Goal: Task Accomplishment & Management: Complete application form

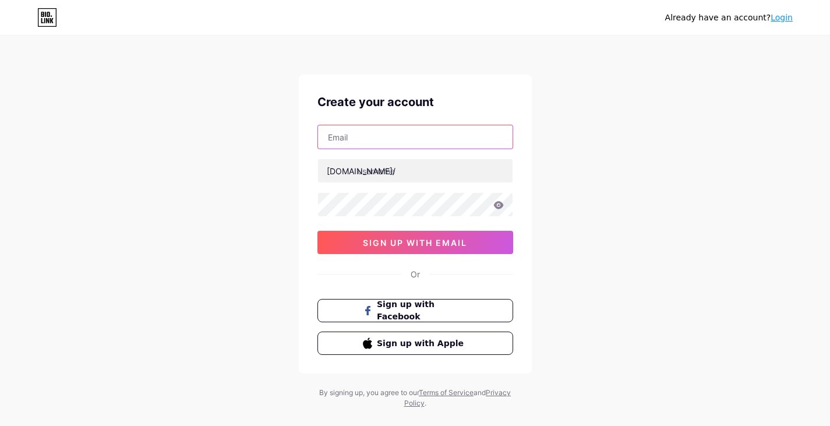
click at [409, 137] on input "text" at bounding box center [415, 136] width 194 height 23
type input "[EMAIL_ADDRESS][DOMAIN_NAME]"
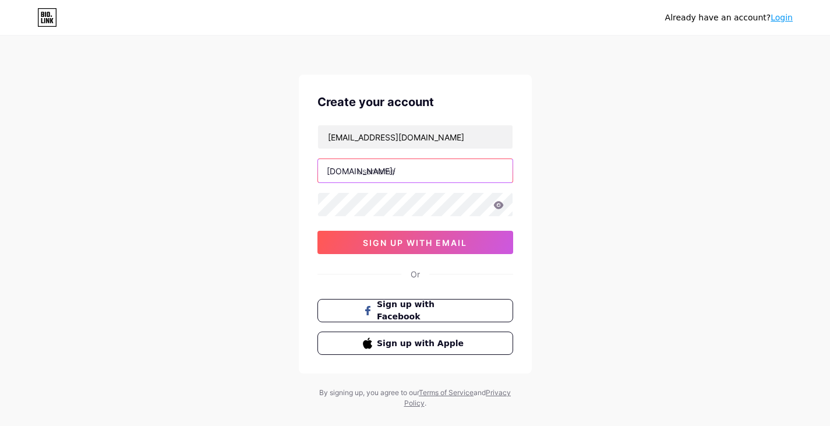
click at [419, 168] on input "text" at bounding box center [415, 170] width 194 height 23
type input "infoexpan"
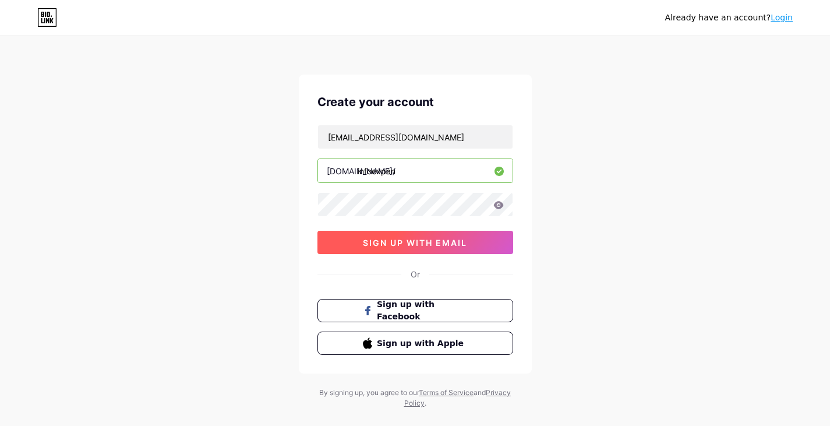
click at [364, 243] on span "sign up with email" at bounding box center [415, 243] width 104 height 10
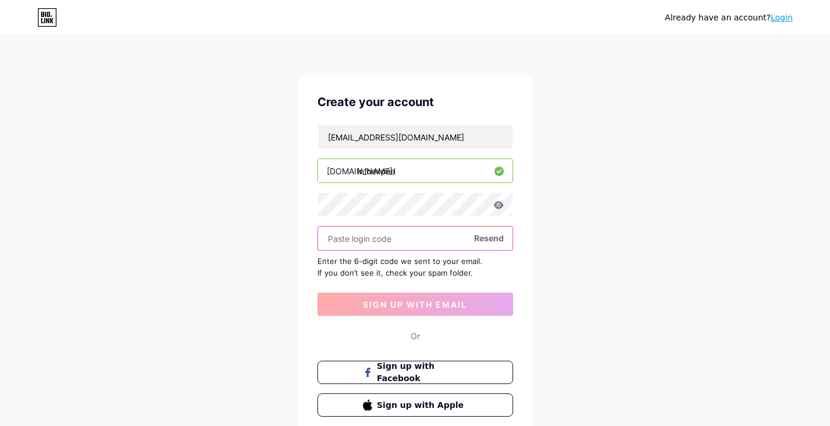
click at [409, 241] on input "text" at bounding box center [415, 237] width 194 height 23
paste input "996187"
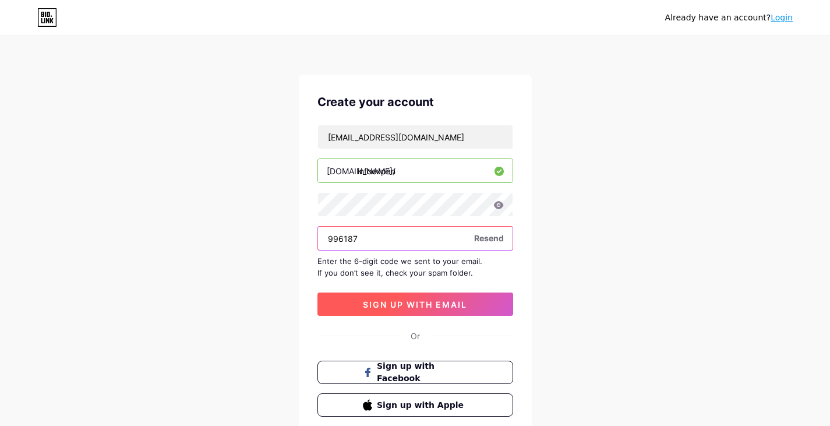
type input "996187"
click at [455, 308] on span "sign up with email" at bounding box center [415, 304] width 104 height 10
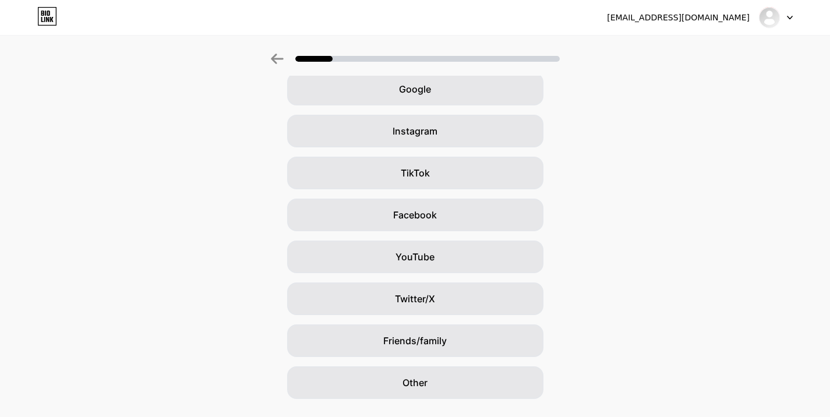
scroll to position [85, 0]
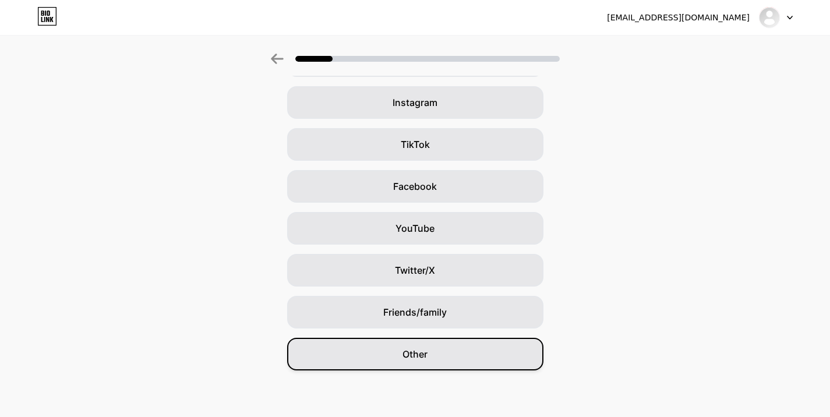
click at [485, 352] on div "Other" at bounding box center [415, 354] width 256 height 33
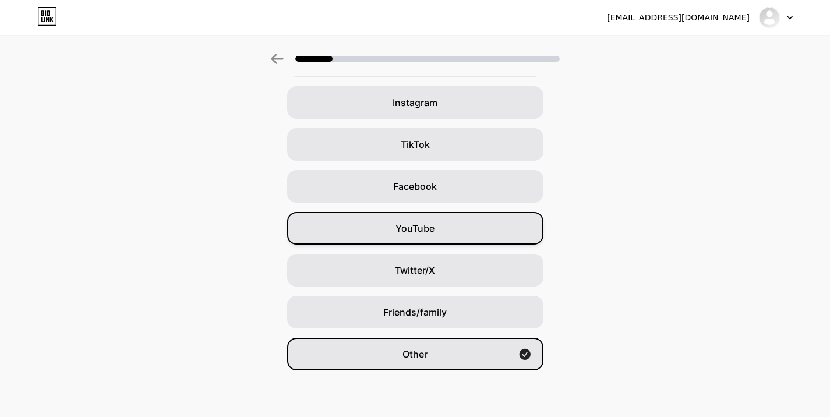
scroll to position [0, 0]
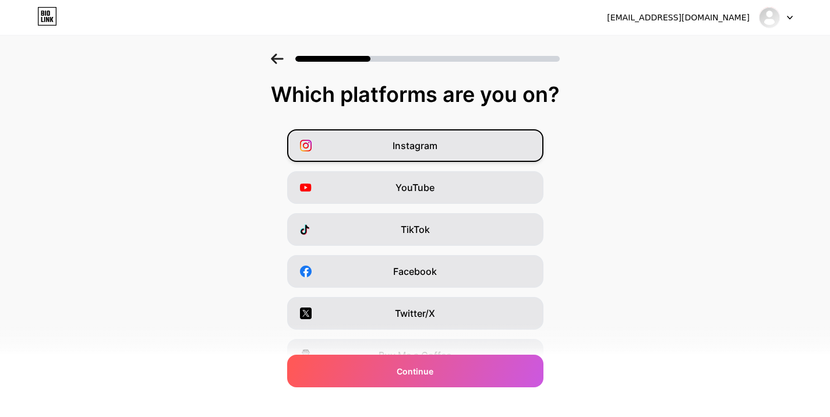
click at [520, 143] on div "Instagram" at bounding box center [415, 145] width 256 height 33
click at [504, 204] on div "Instagram YouTube TikTok Facebook Twitter/X Buy Me a Coffee Snapchat I have a w…" at bounding box center [415, 292] width 818 height 326
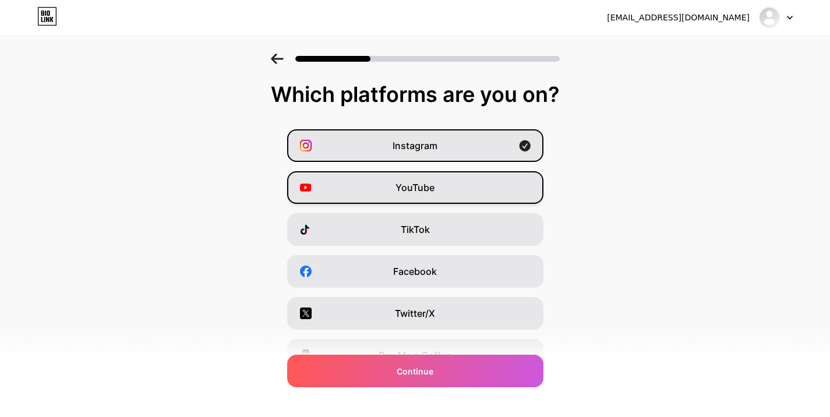
click at [513, 199] on div "YouTube" at bounding box center [415, 187] width 256 height 33
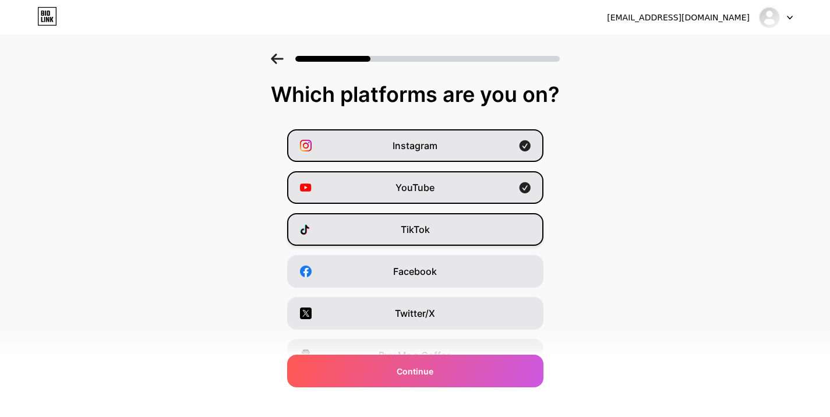
click at [507, 226] on div "TikTok" at bounding box center [415, 229] width 256 height 33
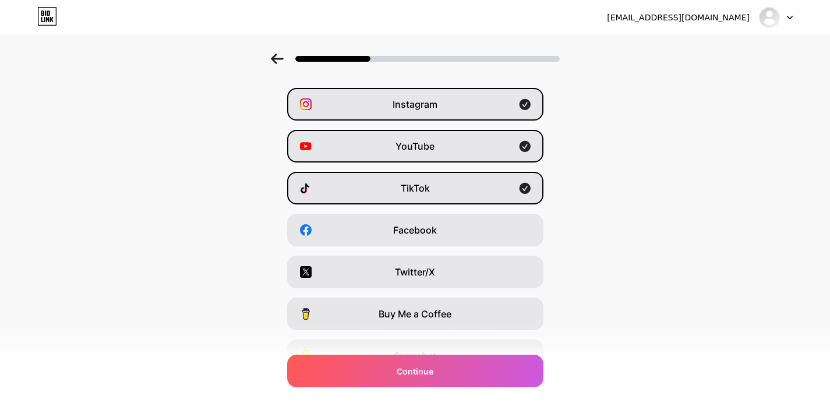
scroll to position [116, 0]
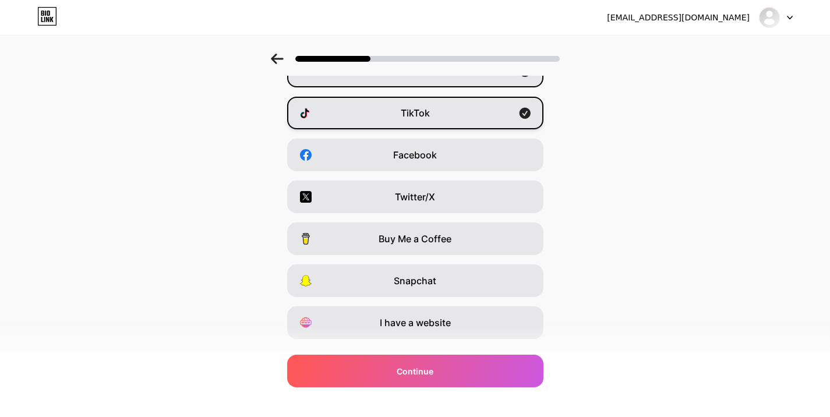
click at [467, 117] on div "TikTok" at bounding box center [415, 113] width 256 height 33
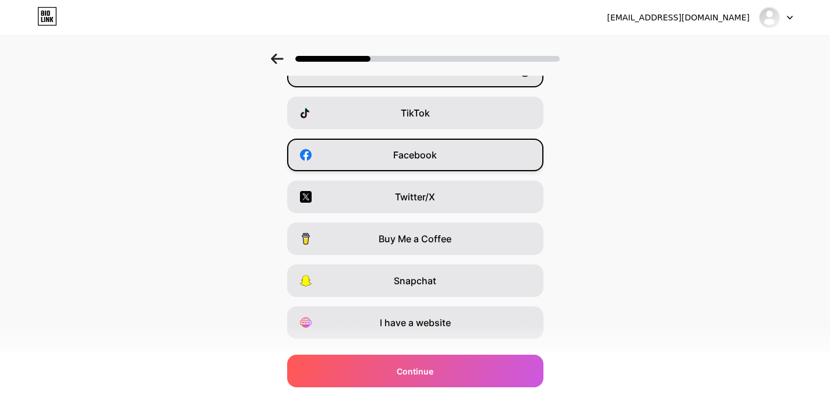
click at [462, 148] on div "Facebook" at bounding box center [415, 155] width 256 height 33
click at [463, 179] on div "Instagram YouTube TikTok Facebook Twitter/X Buy Me a Coffee Snapchat I have a w…" at bounding box center [415, 176] width 818 height 326
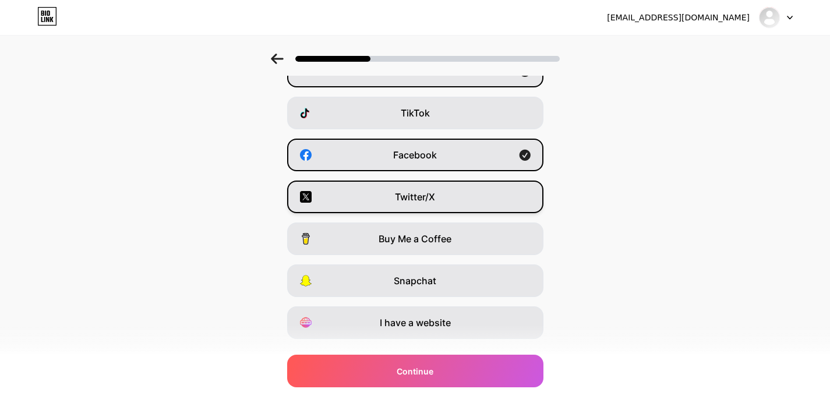
click at [463, 188] on div "Twitter/X" at bounding box center [415, 196] width 256 height 33
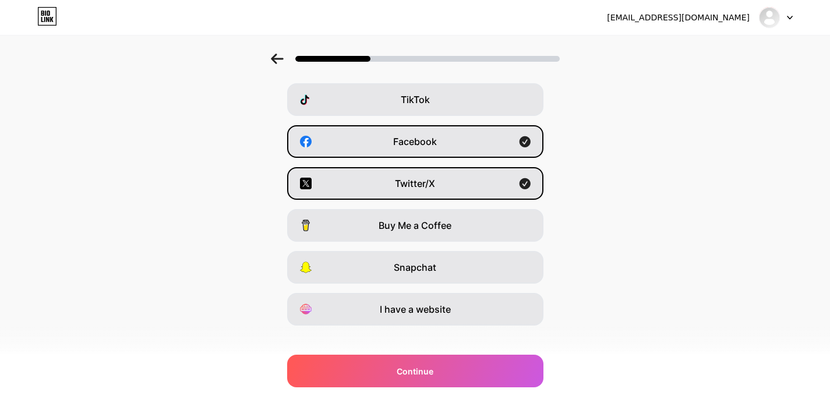
scroll to position [143, 0]
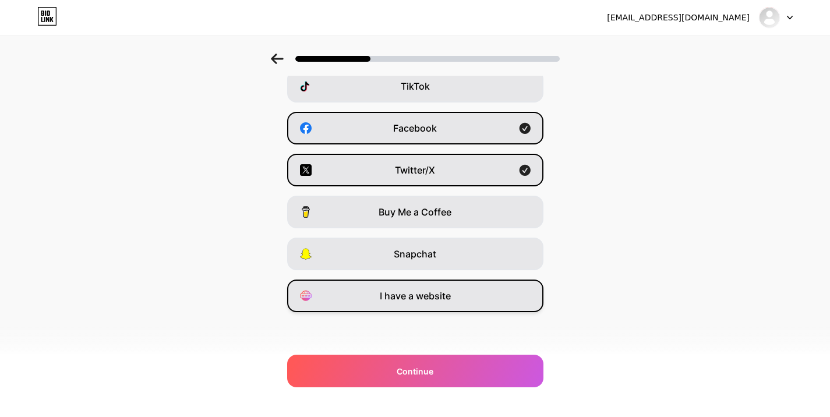
click at [515, 286] on div "I have a website" at bounding box center [415, 295] width 256 height 33
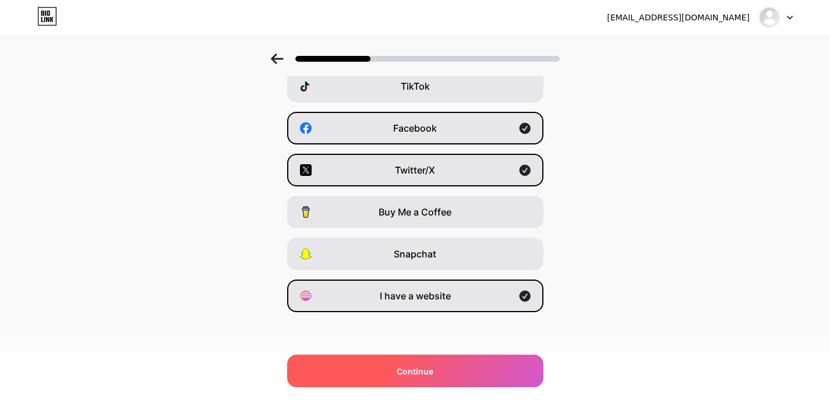
click at [494, 368] on div "Continue" at bounding box center [415, 371] width 256 height 33
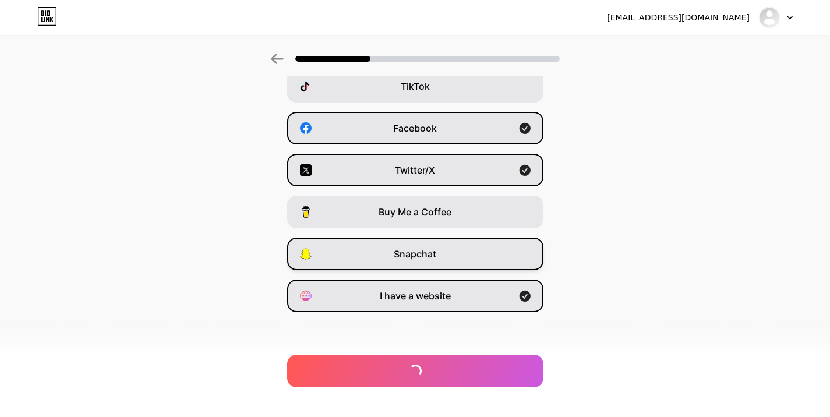
scroll to position [0, 0]
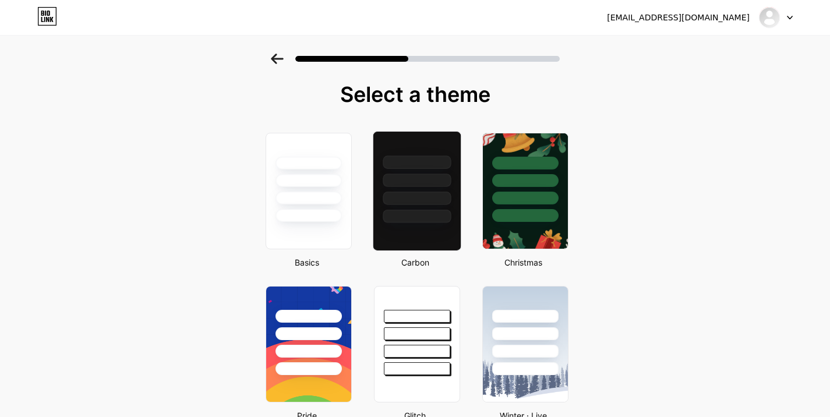
click at [439, 206] on div at bounding box center [416, 177] width 87 height 91
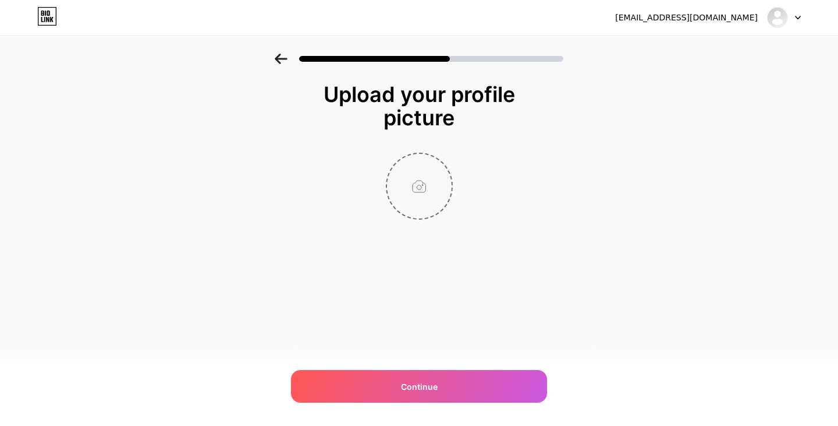
click at [421, 188] on input "file" at bounding box center [419, 186] width 65 height 65
type input "C:\fakepath\Propals & Infoexpan Logo Final 6August 2025-04.jpg"
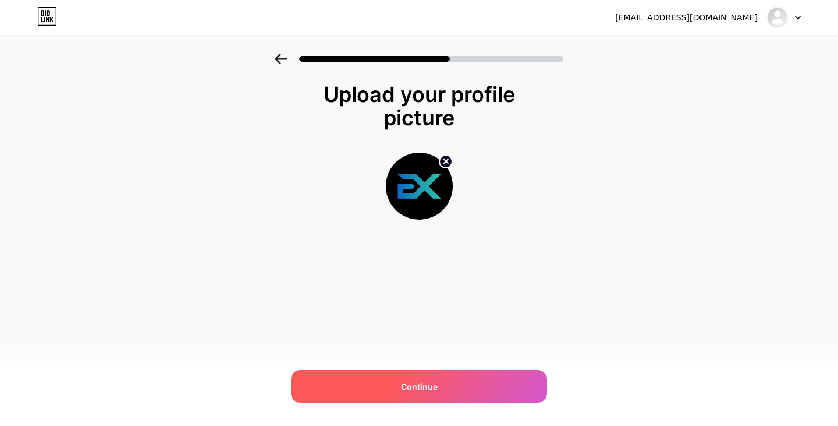
click at [456, 381] on div "Continue" at bounding box center [419, 386] width 256 height 33
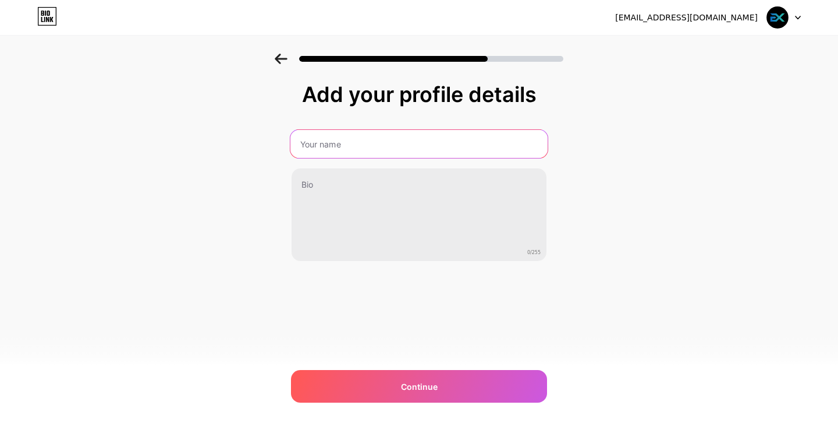
click at [358, 151] on input "text" at bounding box center [419, 144] width 257 height 28
type input "InfoExpan"
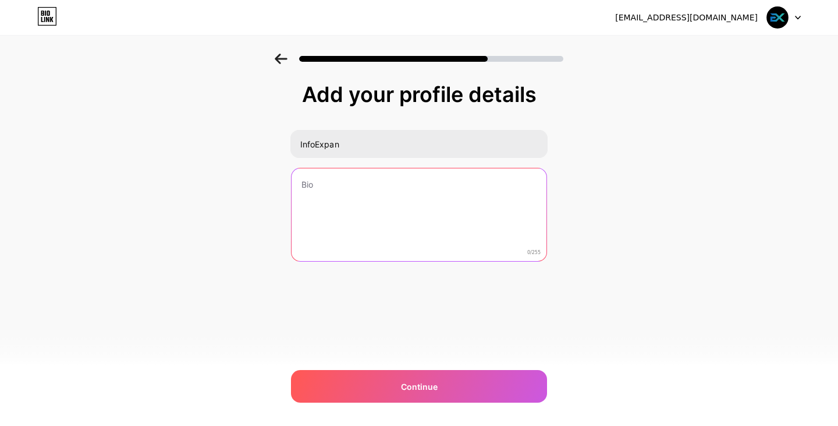
click at [399, 180] on textarea at bounding box center [419, 215] width 255 height 94
paste textarea "InfoExpan – Explore. Execute. EXpand. We empower businesses with innovative tec…"
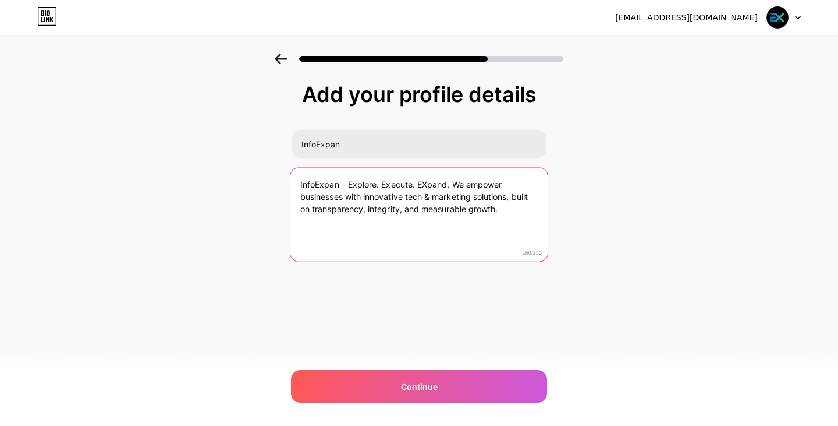
click at [426, 183] on textarea "InfoExpan – Explore. Execute. EXpand. We empower businesses with innovative tec…" at bounding box center [419, 215] width 257 height 95
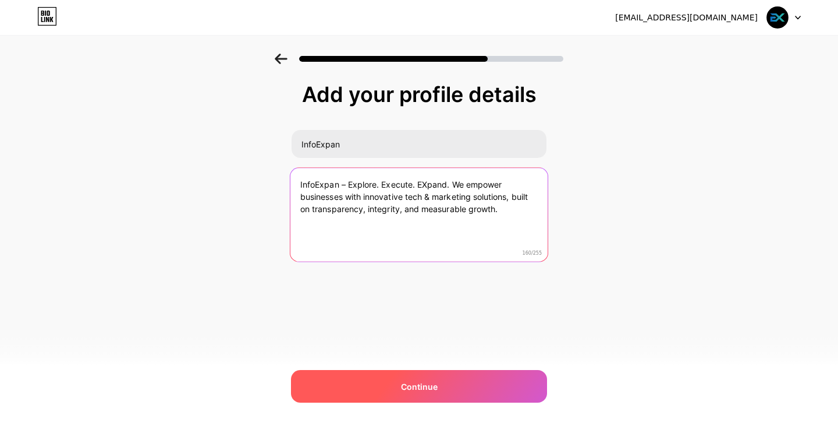
type textarea "InfoExpan – Explore. Execute. EXpand. We empower businesses with innovative tec…"
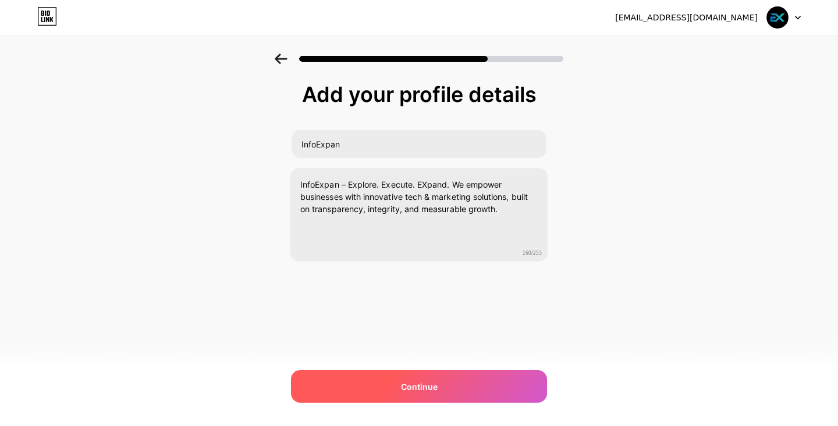
click at [413, 385] on span "Continue" at bounding box center [419, 386] width 37 height 12
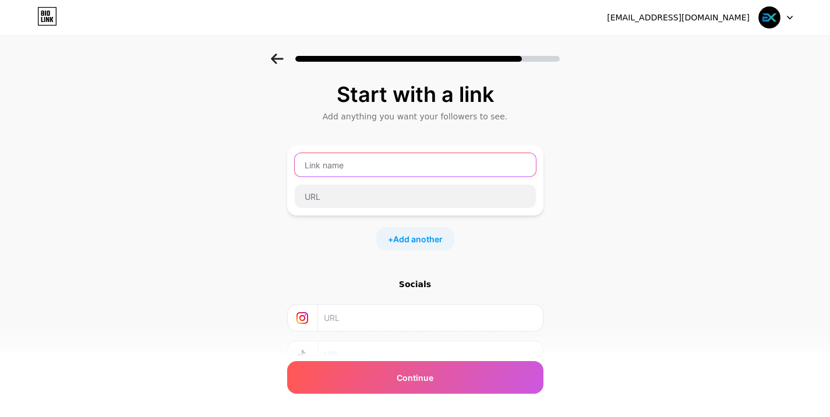
click at [424, 164] on input "text" at bounding box center [415, 164] width 241 height 23
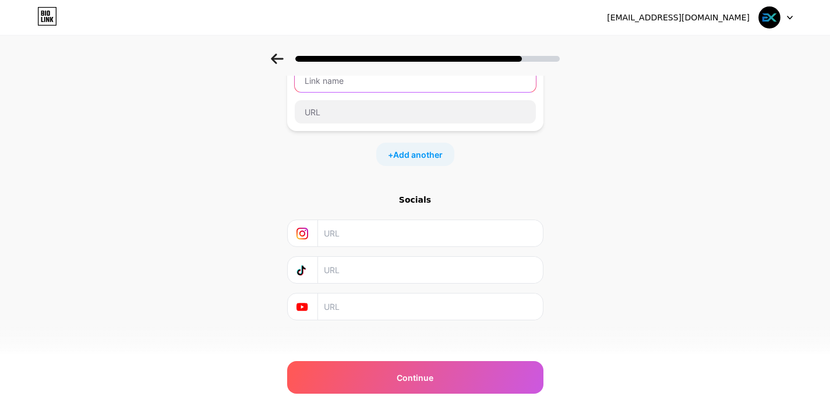
scroll to position [93, 0]
click at [404, 230] on input "text" at bounding box center [429, 225] width 211 height 26
type input "infoexpan"
click at [409, 295] on input "text" at bounding box center [429, 298] width 211 height 26
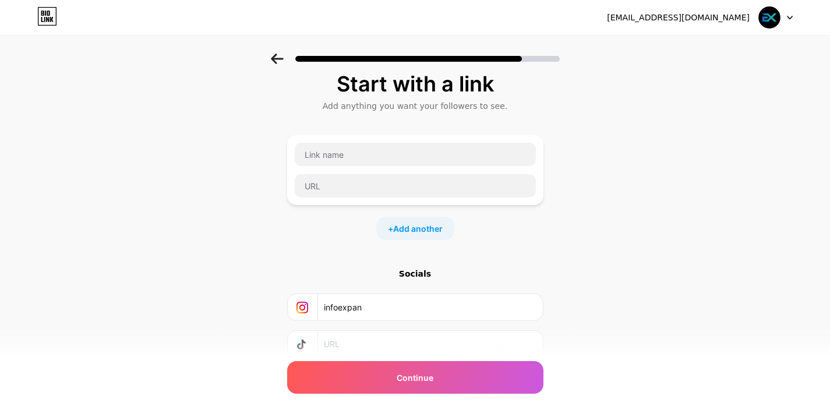
scroll to position [0, 0]
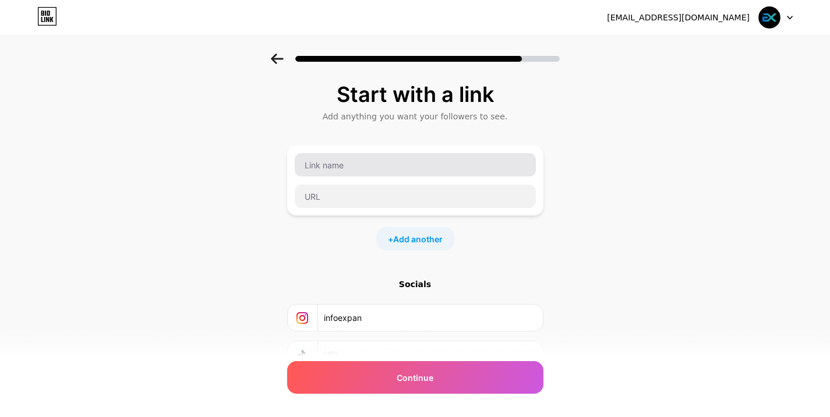
type input "infoexpan"
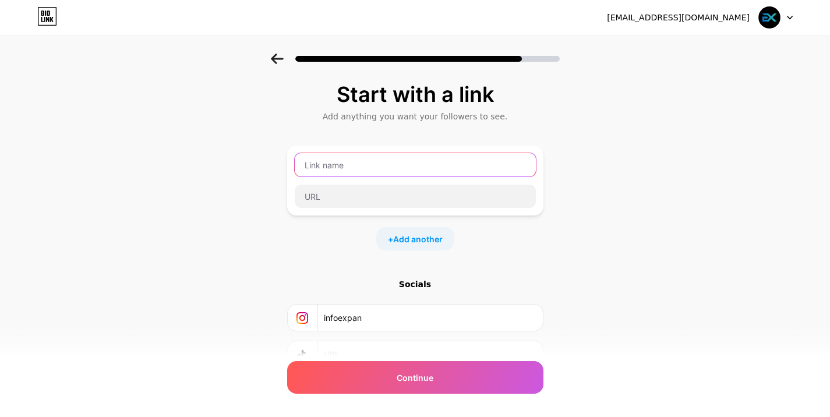
click at [374, 169] on input "text" at bounding box center [415, 164] width 241 height 23
type input "www.infoexpan.com"
click at [374, 168] on input "www.infoexpan.com" at bounding box center [415, 164] width 241 height 23
click at [437, 168] on input "www.infoexpan.com" at bounding box center [415, 164] width 241 height 23
drag, startPoint x: 435, startPoint y: 167, endPoint x: 218, endPoint y: 166, distance: 217.2
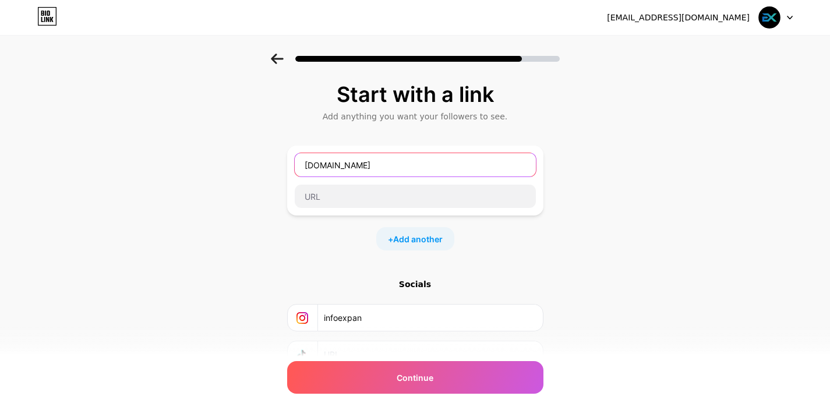
click at [218, 166] on div "Start with a link Add anything you want your followers to see. www.infoexpan.co…" at bounding box center [415, 258] width 830 height 409
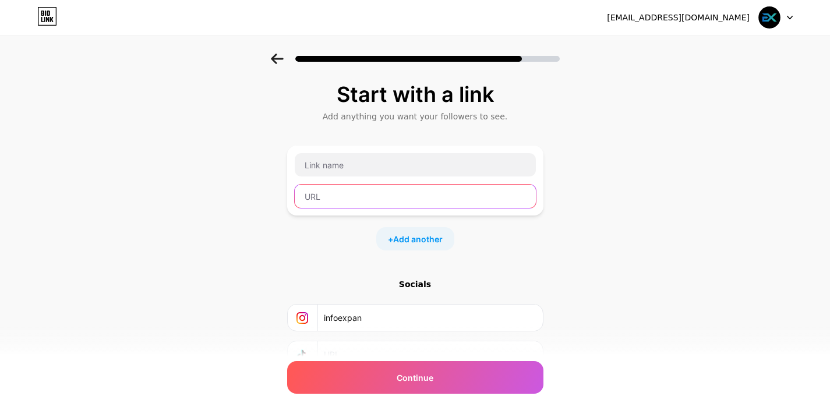
click at [399, 194] on input "text" at bounding box center [415, 196] width 241 height 23
paste input "www.infoexpan.com"
type input "www.infoexpan.com"
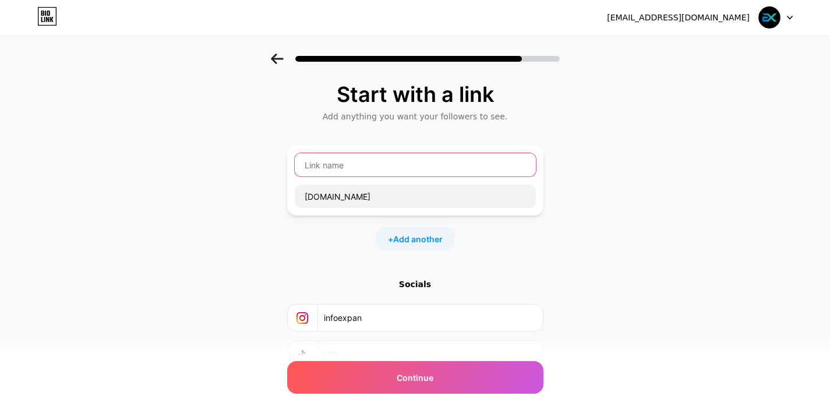
click at [383, 167] on input "text" at bounding box center [415, 164] width 241 height 23
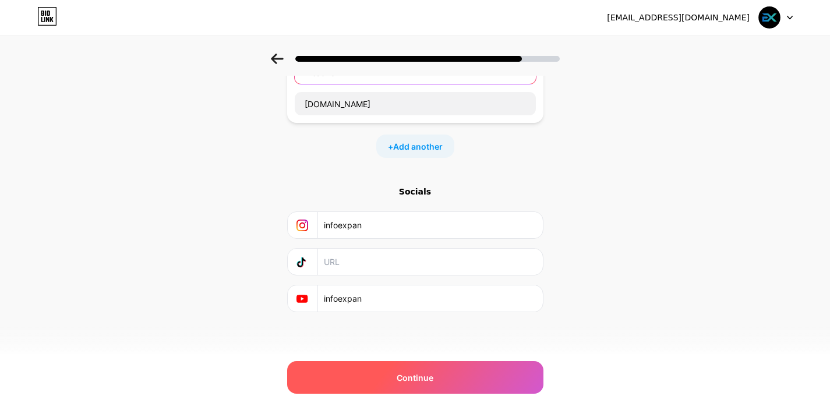
type input "Wesbite"
click at [456, 369] on div "Continue" at bounding box center [415, 377] width 256 height 33
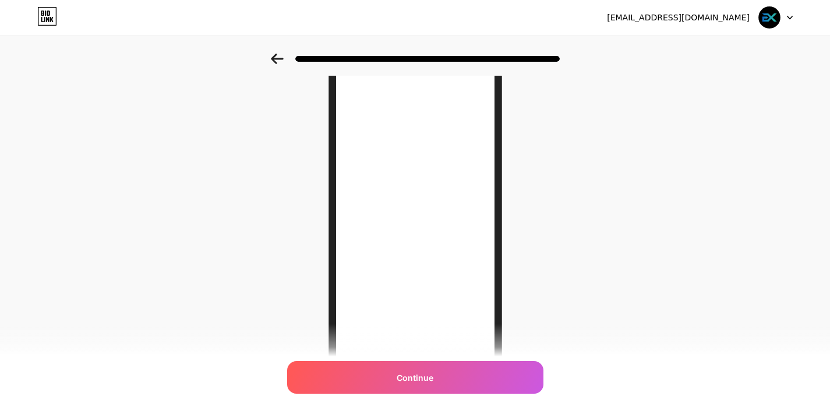
scroll to position [116, 0]
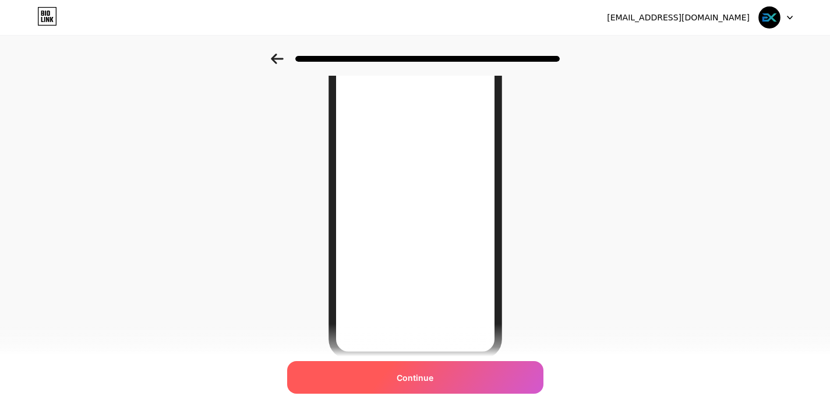
click at [503, 372] on div "Continue" at bounding box center [415, 377] width 256 height 33
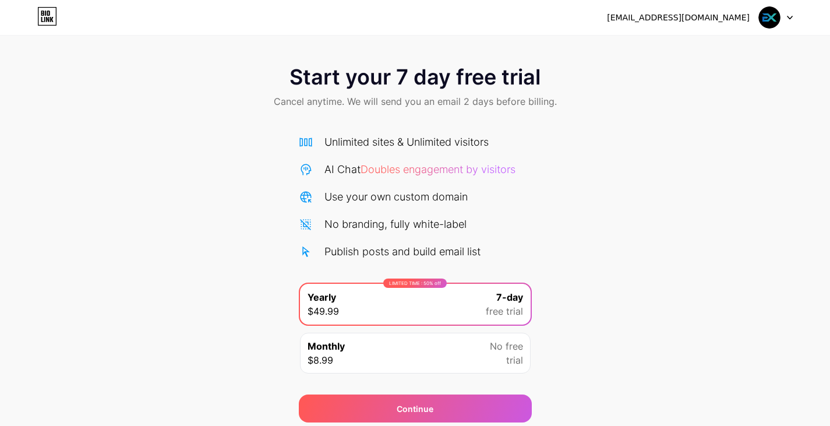
scroll to position [43, 0]
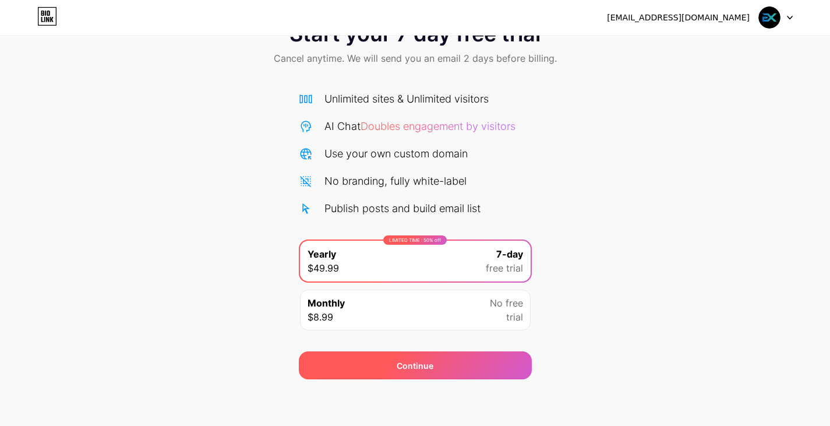
click at [491, 362] on div "Continue" at bounding box center [415, 365] width 233 height 28
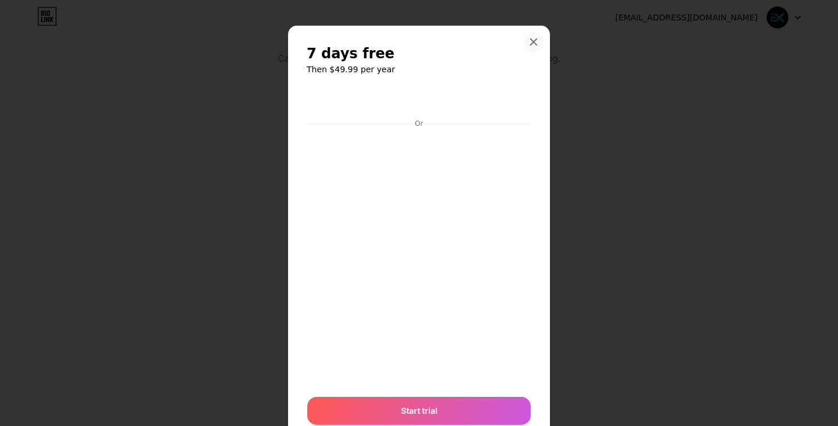
click at [524, 39] on div at bounding box center [533, 41] width 21 height 21
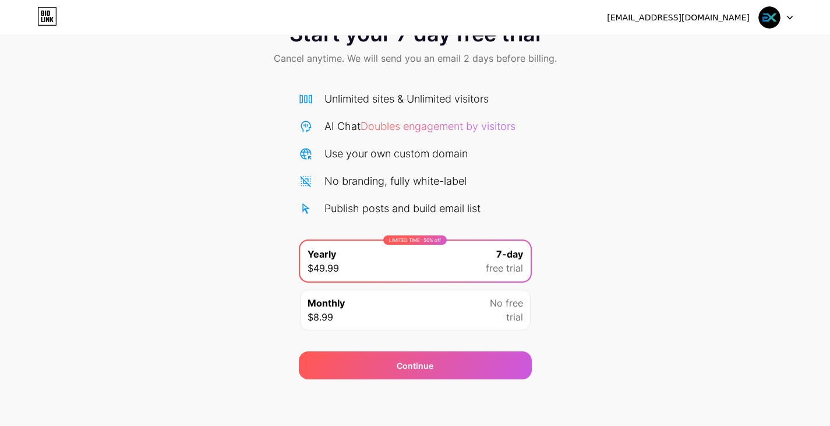
click at [779, 19] on img at bounding box center [769, 17] width 22 height 22
click at [651, 74] on div "Start your 7 day free trial Cancel anytime. We will send you an email 2 days be…" at bounding box center [415, 44] width 830 height 69
click at [44, 17] on icon at bounding box center [47, 16] width 20 height 19
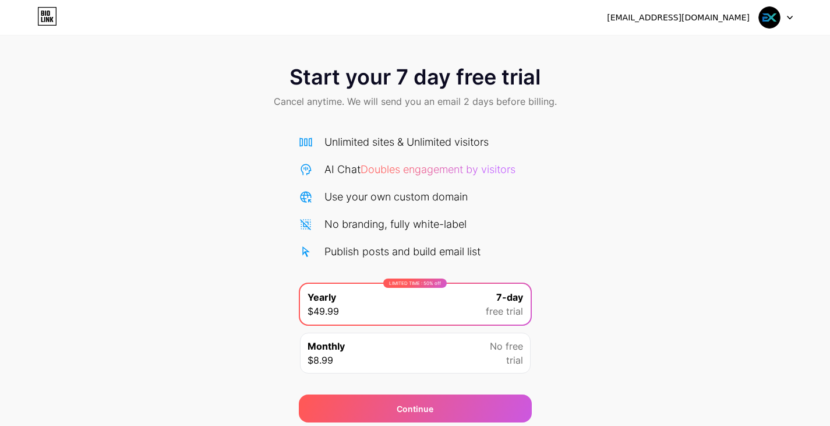
scroll to position [43, 0]
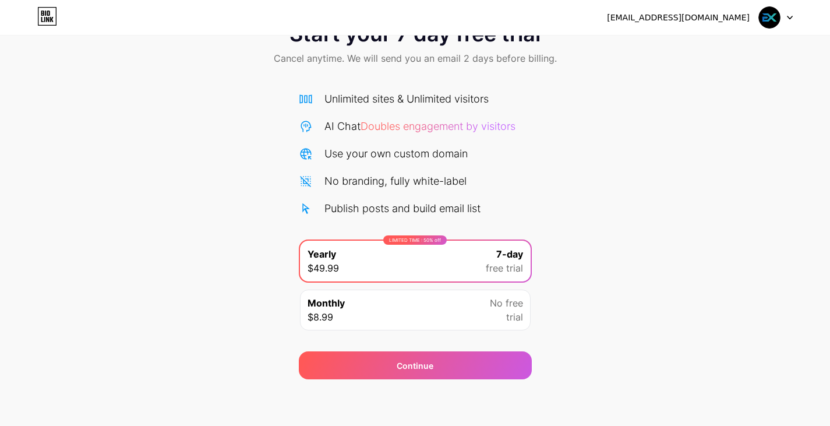
click at [54, 20] on icon at bounding box center [47, 16] width 20 height 19
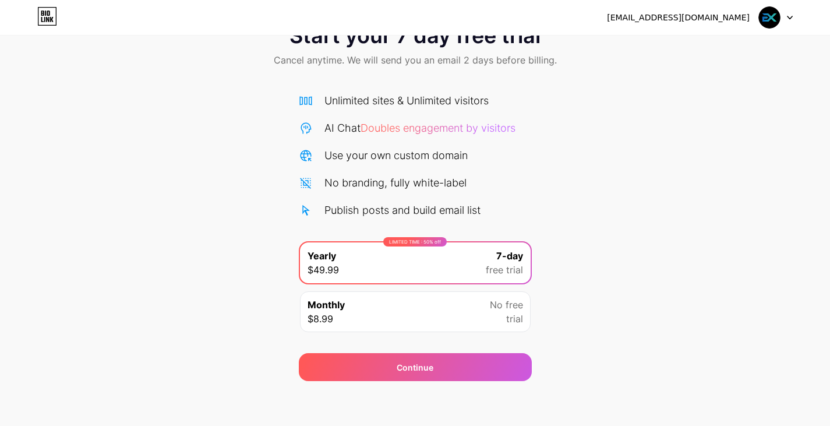
scroll to position [43, 0]
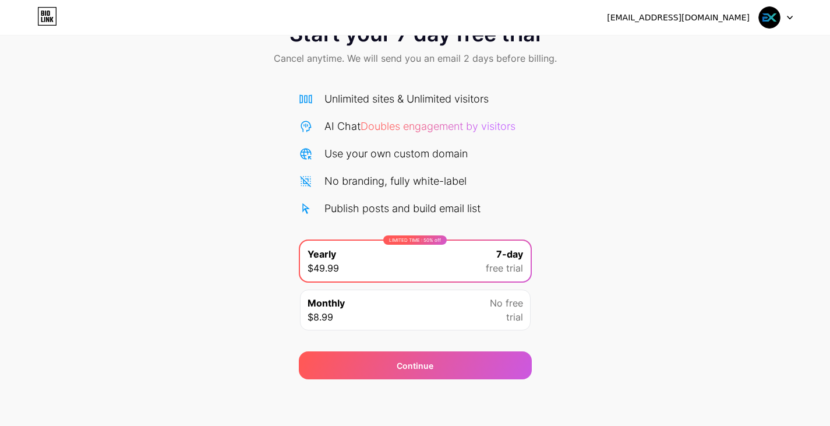
click at [795, 16] on div "ex@infoexpan.com Logout" at bounding box center [415, 17] width 830 height 21
click at [788, 17] on icon at bounding box center [790, 18] width 6 height 4
click at [48, 18] on icon at bounding box center [47, 19] width 3 height 5
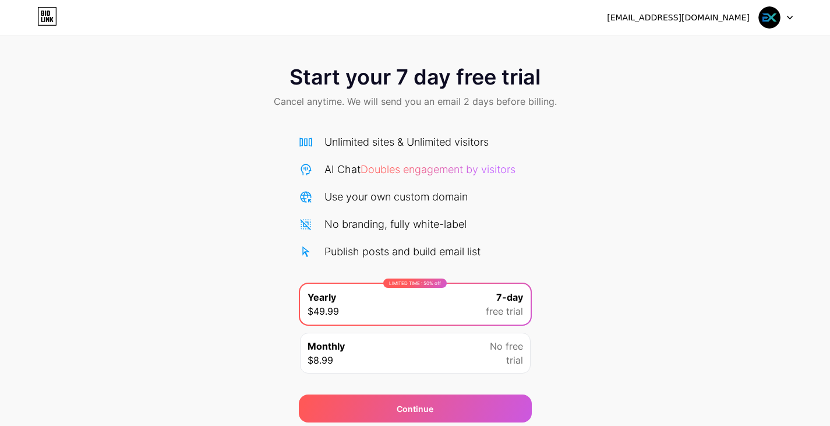
click at [48, 18] on icon at bounding box center [47, 19] width 3 height 5
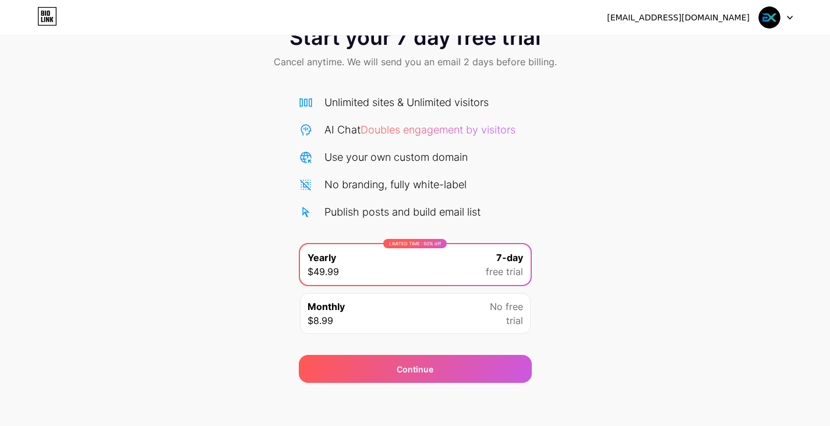
scroll to position [43, 0]
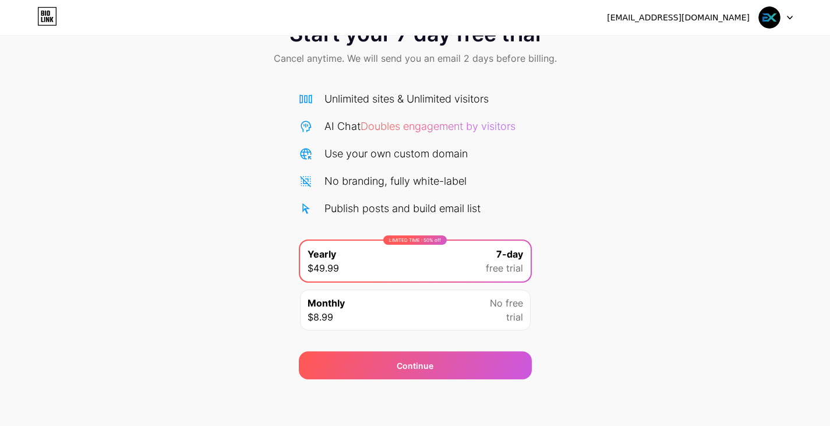
click at [782, 14] on div at bounding box center [776, 17] width 34 height 21
click at [47, 9] on icon at bounding box center [47, 16] width 20 height 19
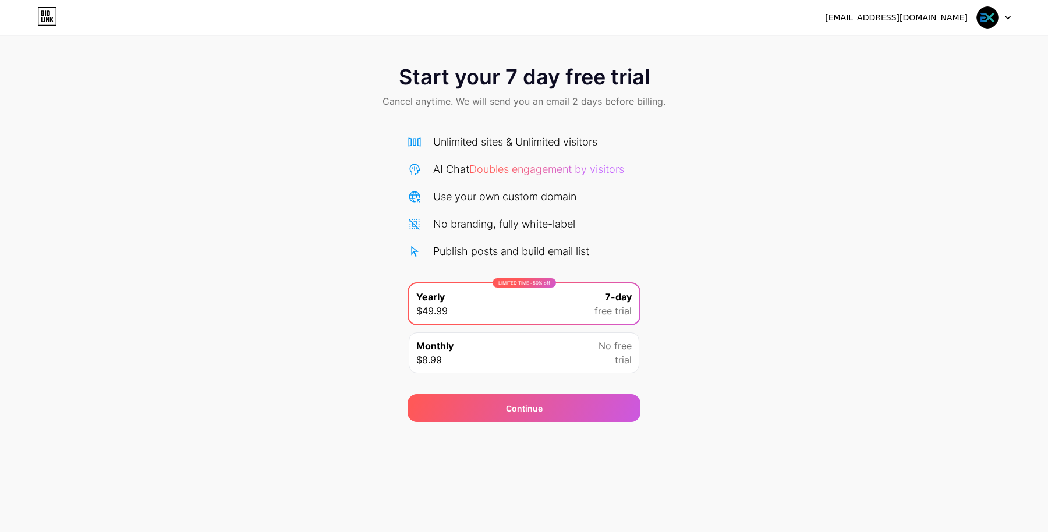
click at [829, 303] on div "Start your 7 day free trial Cancel anytime. We will send you an email 2 days be…" at bounding box center [524, 238] width 1048 height 369
click at [829, 12] on div at bounding box center [994, 17] width 34 height 21
drag, startPoint x: 55, startPoint y: 3, endPoint x: 54, endPoint y: 16, distance: 12.4
click at [56, 3] on div "ex@infoexpan.com Logout" at bounding box center [524, 17] width 1048 height 35
click at [54, 17] on icon at bounding box center [47, 16] width 20 height 19
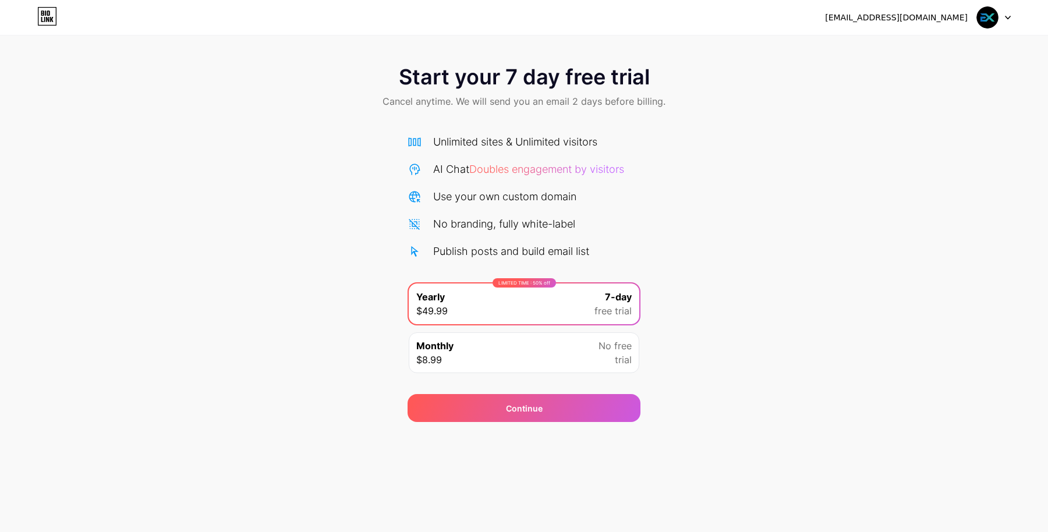
click at [829, 21] on img at bounding box center [987, 17] width 22 height 22
click at [829, 47] on li "Logout" at bounding box center [938, 47] width 144 height 31
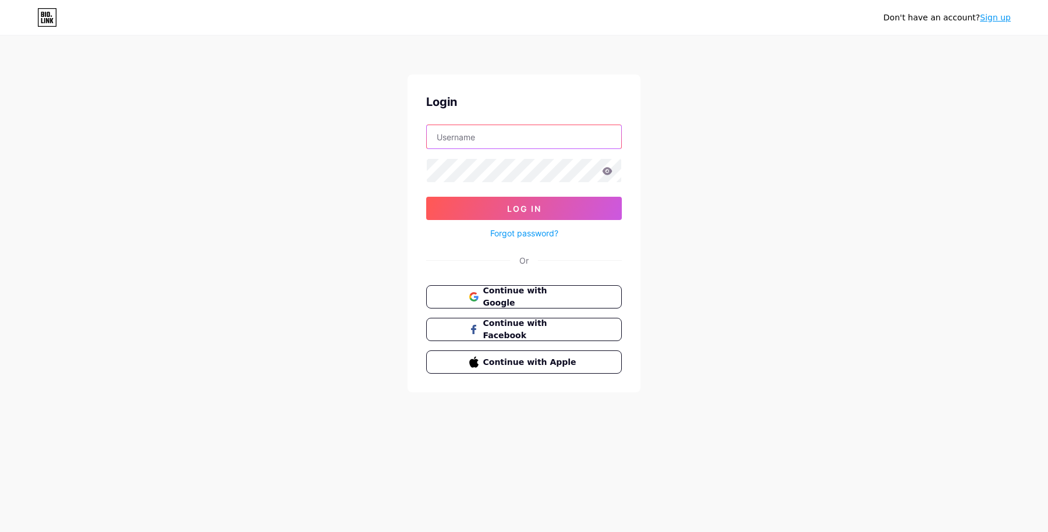
click at [460, 139] on input "text" at bounding box center [524, 136] width 194 height 23
type input "[EMAIL_ADDRESS][DOMAIN_NAME]"
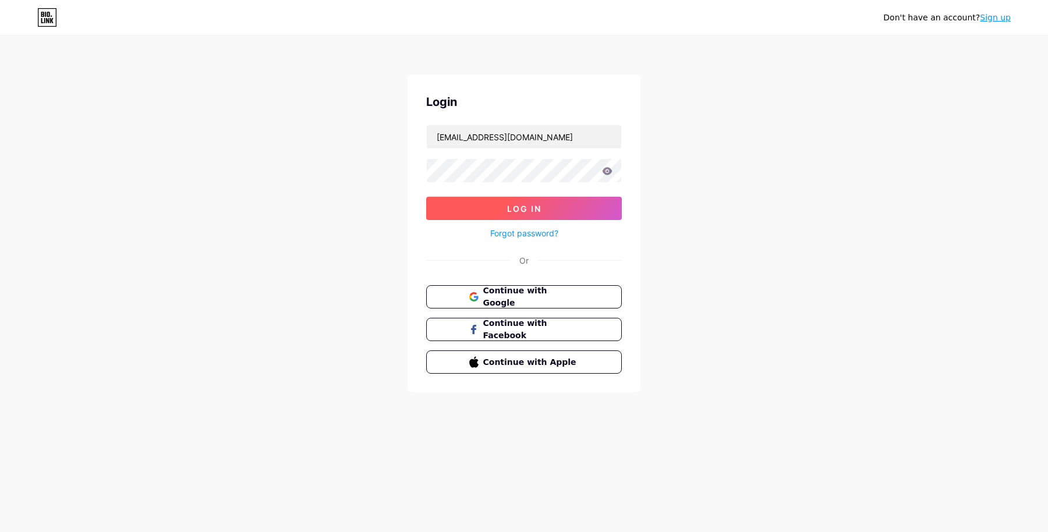
click at [550, 205] on button "Log In" at bounding box center [524, 208] width 196 height 23
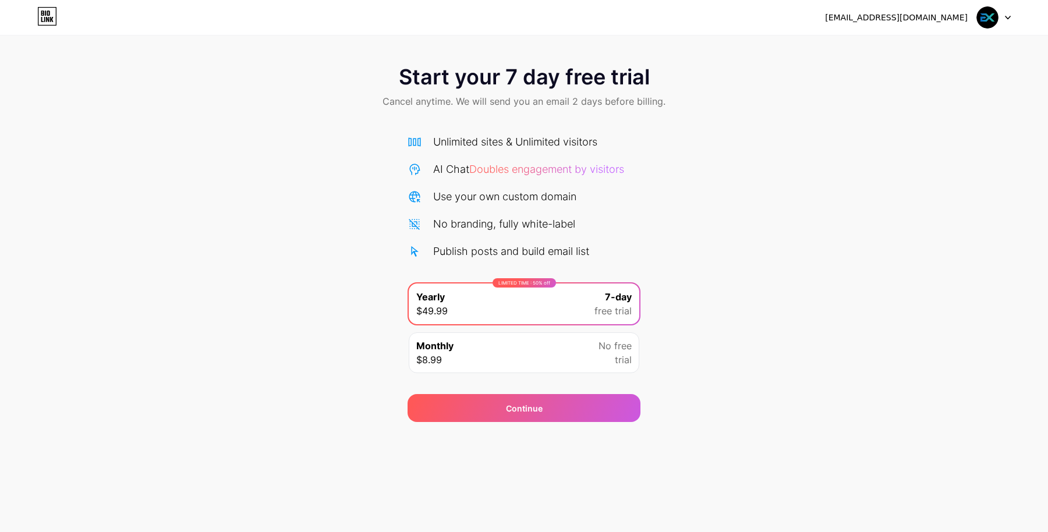
click at [829, 19] on div "ex@infoexpan.com Logout" at bounding box center [524, 17] width 1048 height 21
click at [829, 18] on icon at bounding box center [1008, 18] width 6 height 4
click at [829, 182] on div "Start your 7 day free trial Cancel anytime. We will send you an email 2 days be…" at bounding box center [524, 238] width 1048 height 369
click at [829, 19] on div "ex@infoexpan.com Logout" at bounding box center [524, 17] width 1048 height 21
click at [829, 17] on div "ex@infoexpan.com Logout" at bounding box center [524, 17] width 1048 height 21
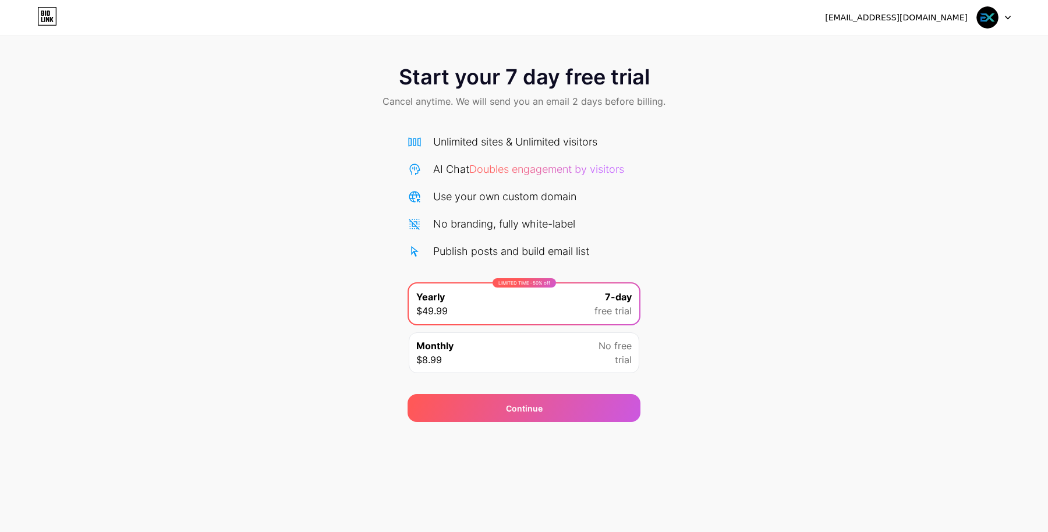
click at [829, 13] on div at bounding box center [994, 17] width 34 height 21
click at [829, 10] on div "[EMAIL_ADDRESS][DOMAIN_NAME]" at bounding box center [918, 17] width 186 height 21
click at [829, 18] on div "ex@infoexpan.com Logout" at bounding box center [524, 17] width 1048 height 21
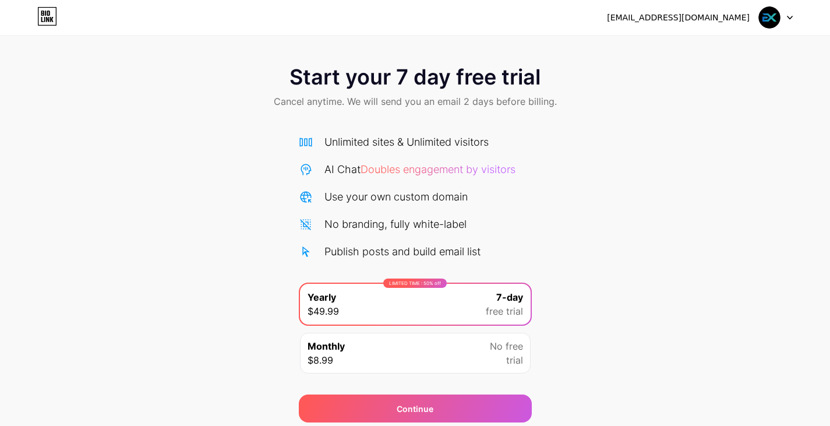
click at [51, 17] on icon at bounding box center [47, 16] width 20 height 19
click at [44, 22] on icon at bounding box center [47, 16] width 20 height 19
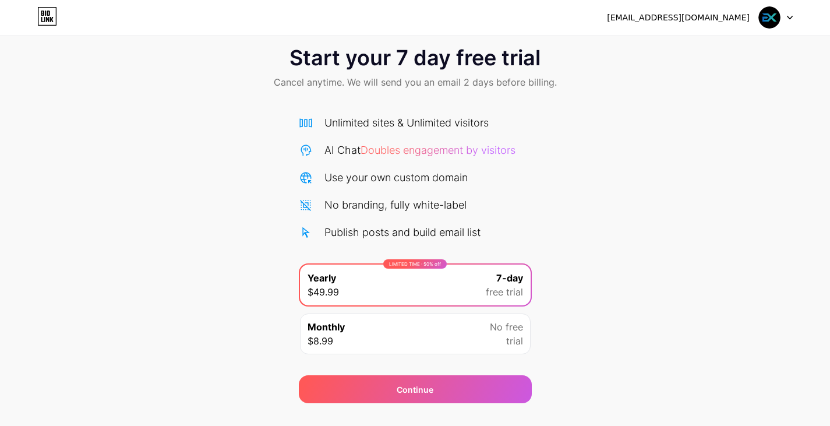
scroll to position [43, 0]
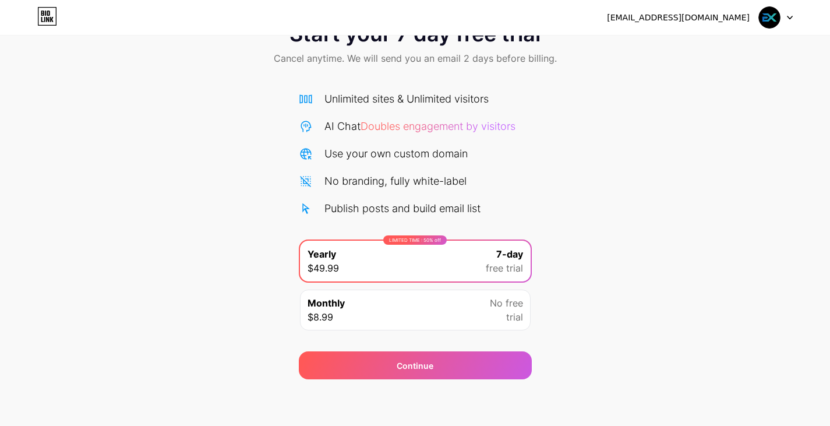
click at [42, 15] on icon at bounding box center [42, 12] width 3 height 5
